Goal: Task Accomplishment & Management: Use online tool/utility

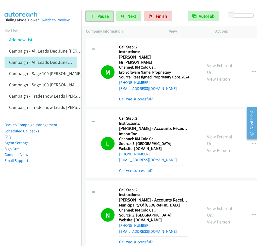
drag, startPoint x: 102, startPoint y: 16, endPoint x: 92, endPoint y: 4, distance: 15.5
click at [102, 16] on span "Pause" at bounding box center [102, 16] width 11 height 6
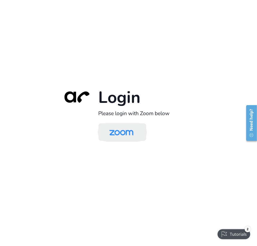
click at [128, 137] on img at bounding box center [121, 133] width 35 height 16
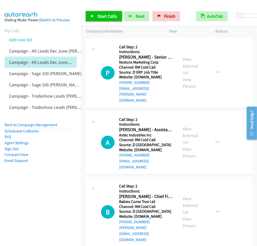
drag, startPoint x: 105, startPoint y: 17, endPoint x: 107, endPoint y: 15, distance: 2.7
click at [105, 17] on span "Start Calls" at bounding box center [107, 16] width 20 height 6
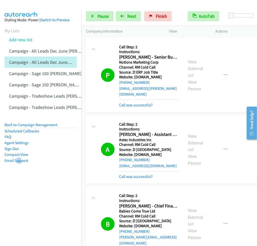
drag, startPoint x: 17, startPoint y: 203, endPoint x: 21, endPoint y: 206, distance: 4.8
click at [21, 206] on nav "Dialing Mode: Power | Switch to Preview My Lists Add new list Campaign - All Le…" at bounding box center [40, 133] width 81 height 246
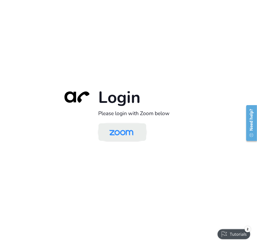
click at [127, 141] on img at bounding box center [121, 133] width 35 height 16
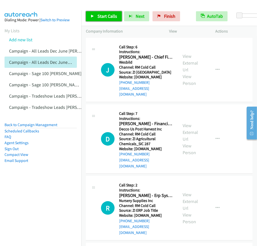
click at [106, 14] on span "Start Calls" at bounding box center [107, 16] width 20 height 6
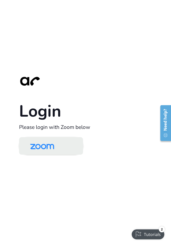
click at [48, 146] on img at bounding box center [42, 146] width 35 height 16
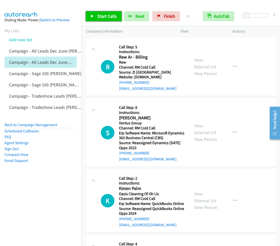
click at [106, 16] on span "Start Calls" at bounding box center [107, 16] width 20 height 6
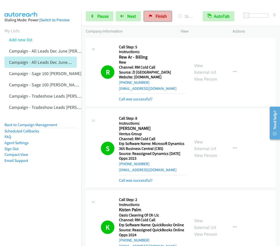
click at [162, 20] on link "Finish" at bounding box center [158, 16] width 28 height 10
